Goal: Information Seeking & Learning: Understand process/instructions

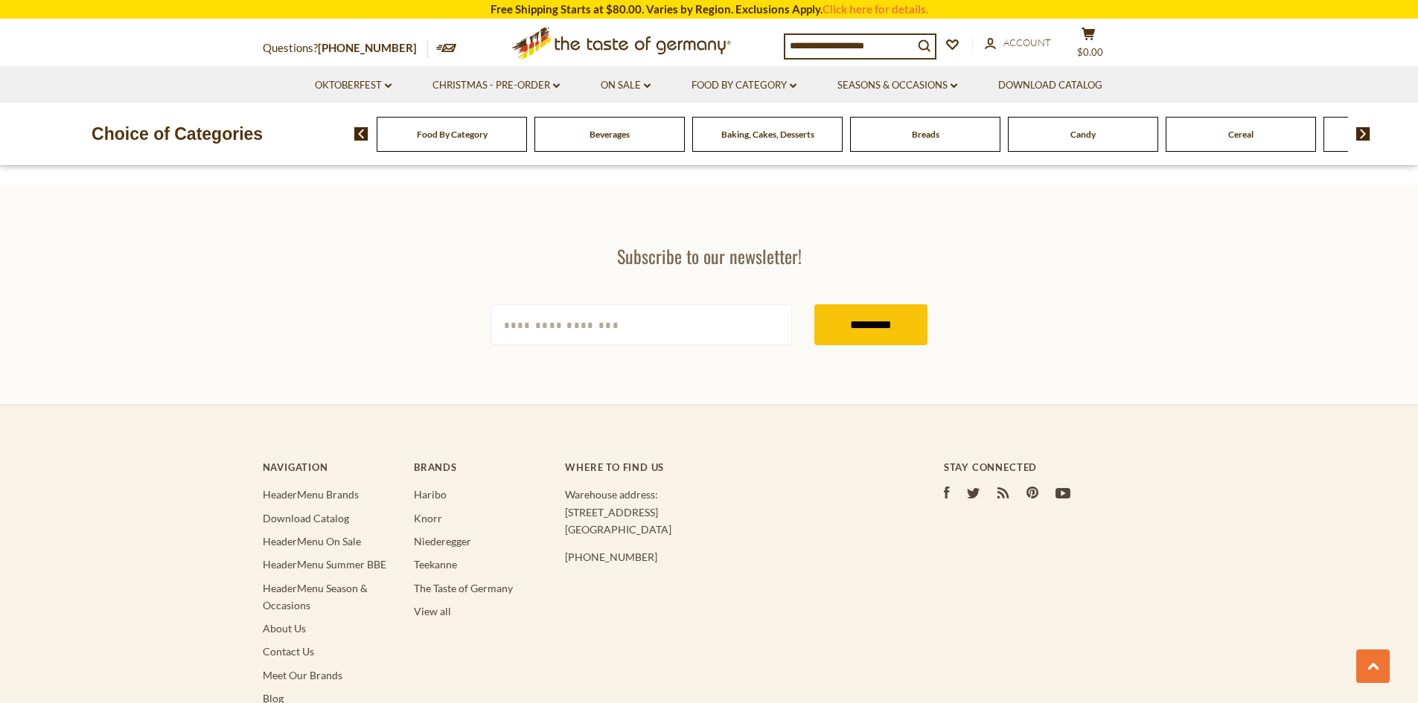
scroll to position [2842, 0]
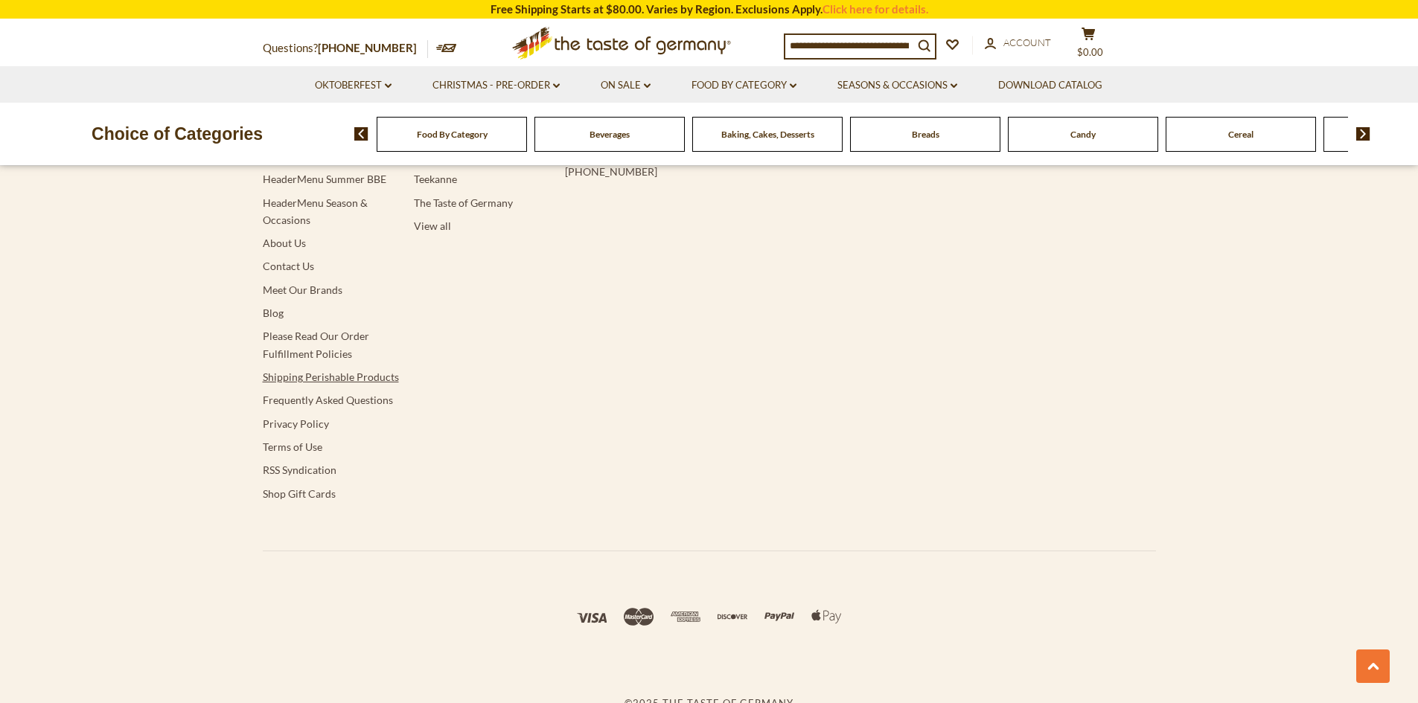
click at [313, 371] on link "Shipping Perishable Products" at bounding box center [331, 377] width 136 height 13
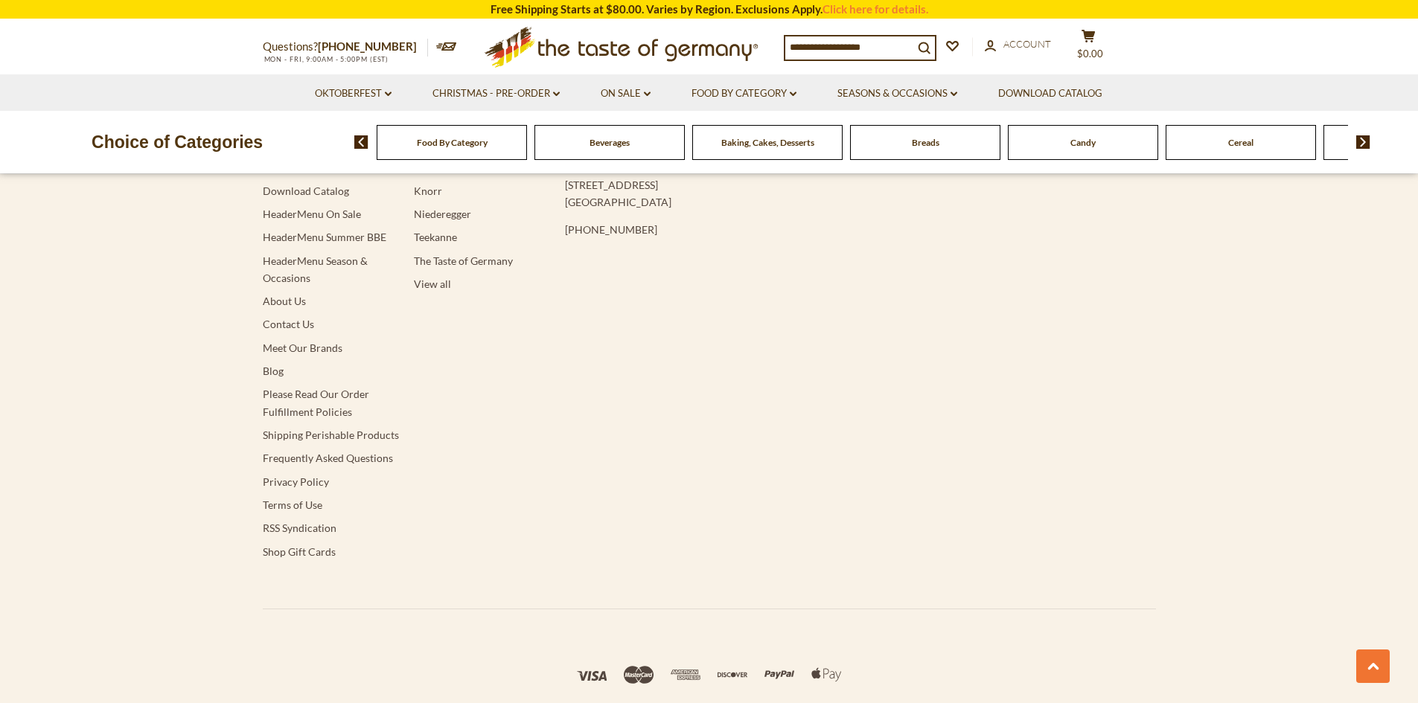
scroll to position [2842, 0]
